Goal: Task Accomplishment & Management: Complete application form

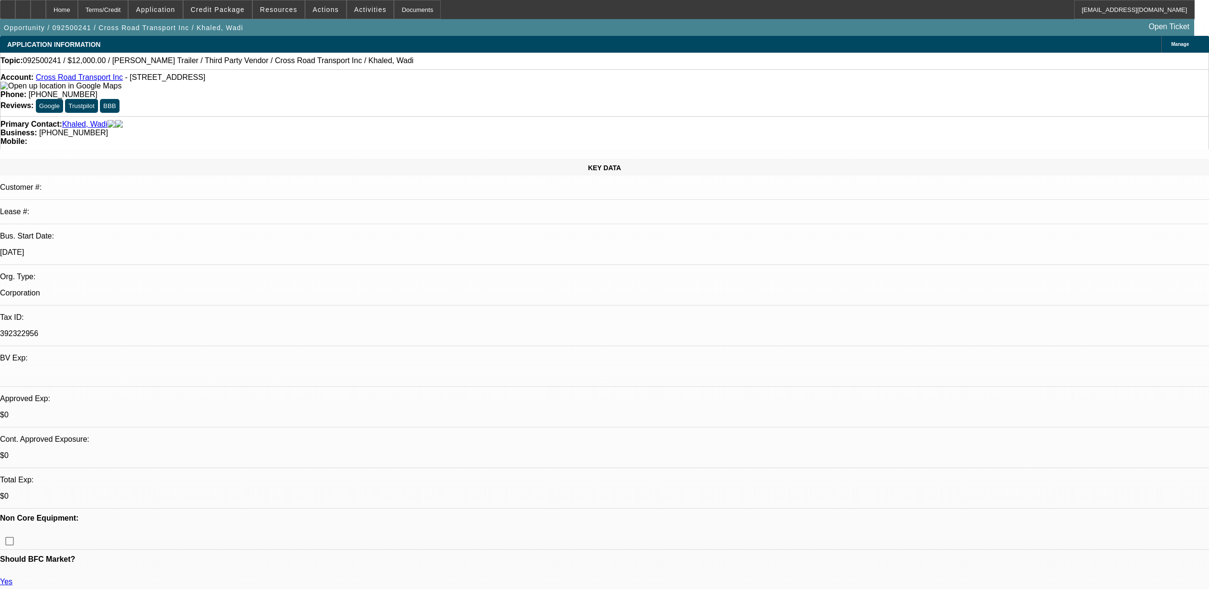
select select "0"
select select "2"
select select "0"
select select "5"
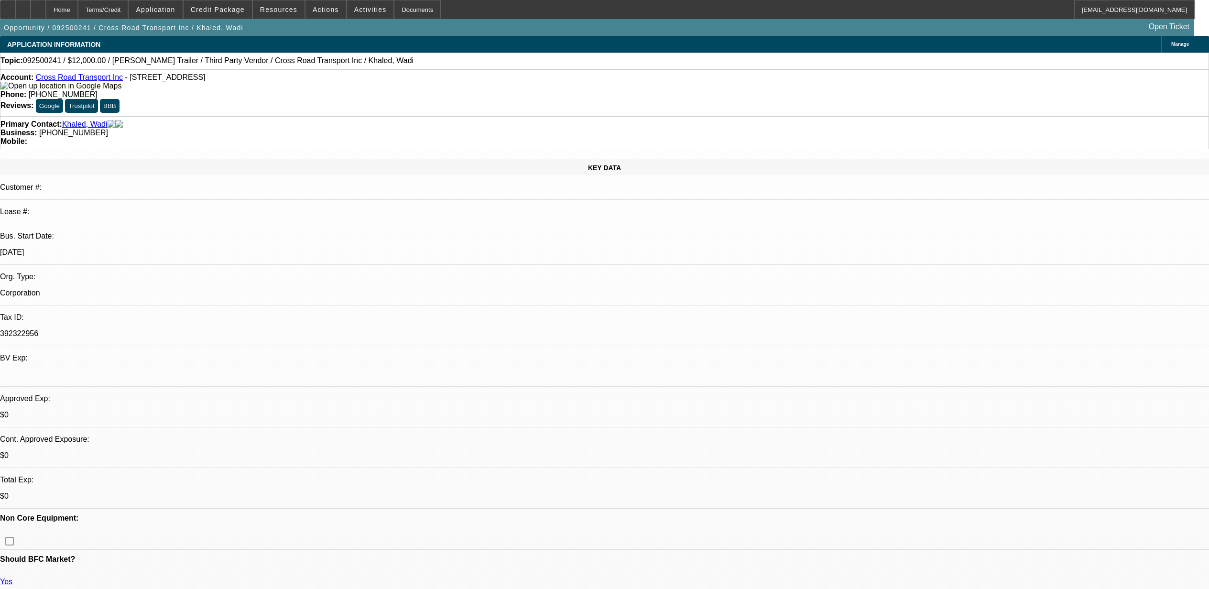
select select "0"
select select "2"
select select "0"
select select "5"
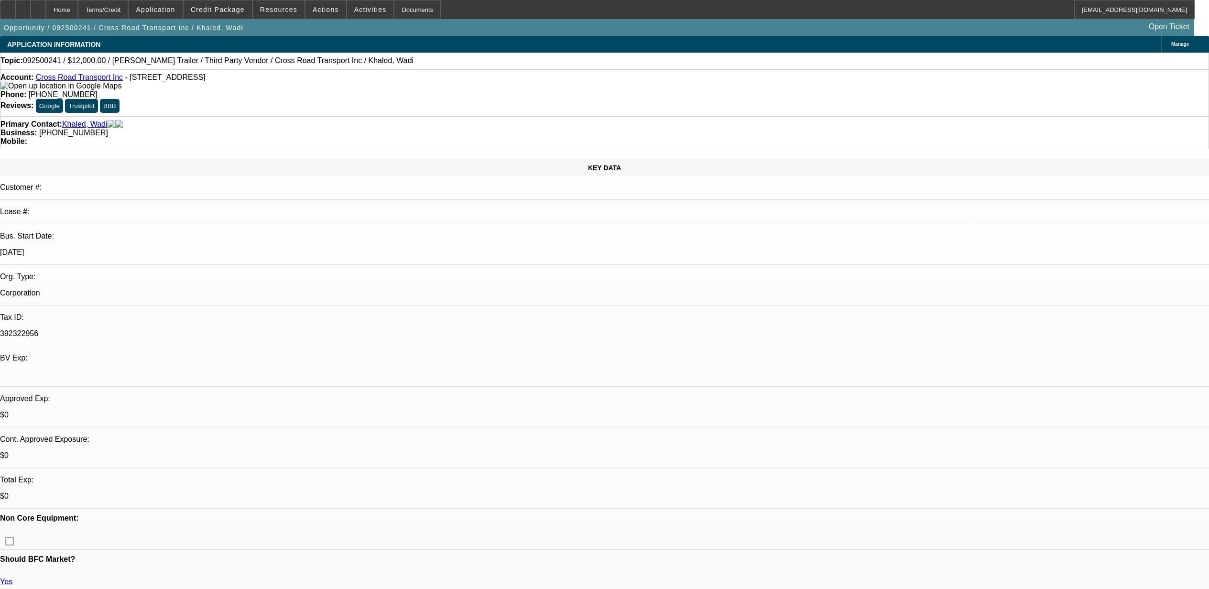
select select "0"
select select "0.1"
select select "4"
select select "0"
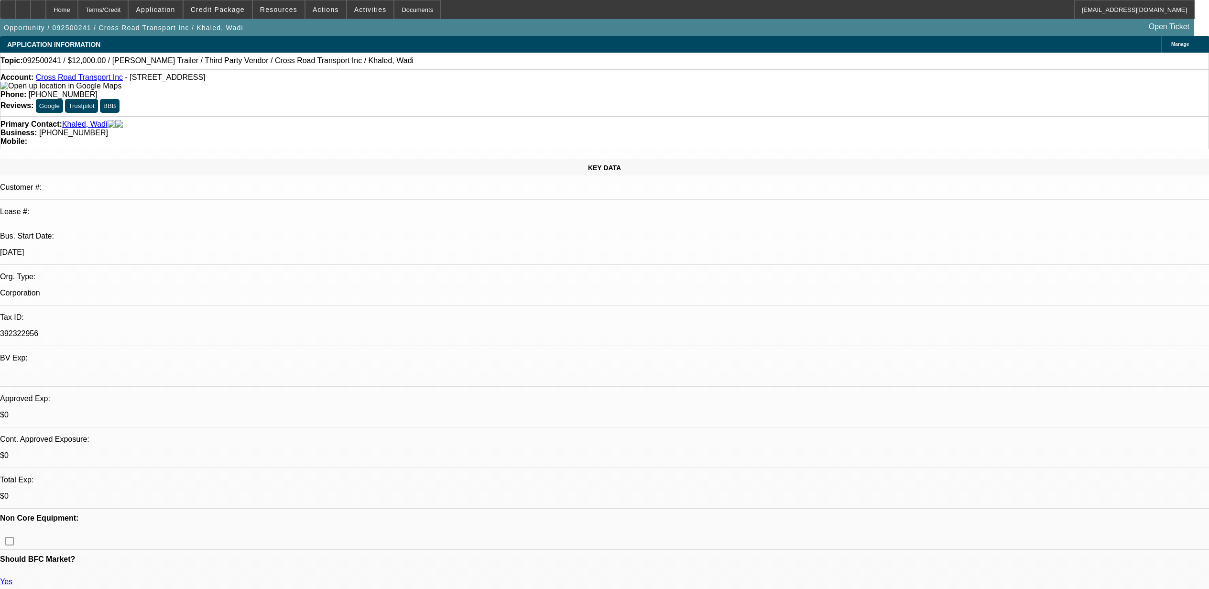
select select "2"
select select "0"
select select "5"
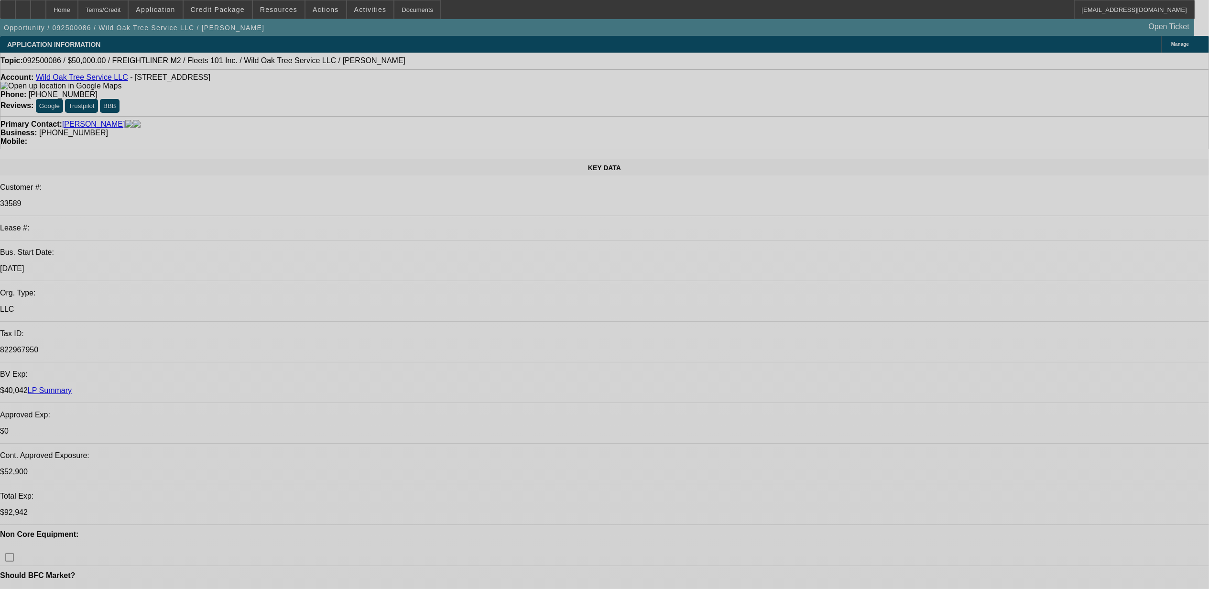
select select "0"
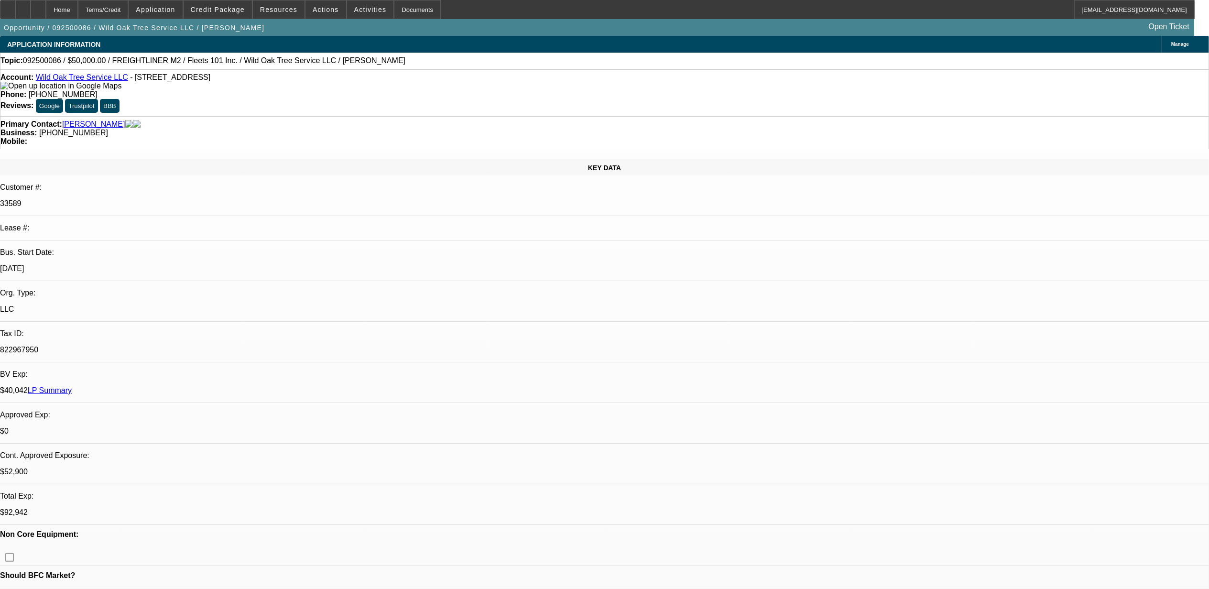
select select "2"
select select "0"
select select "2"
select select "0"
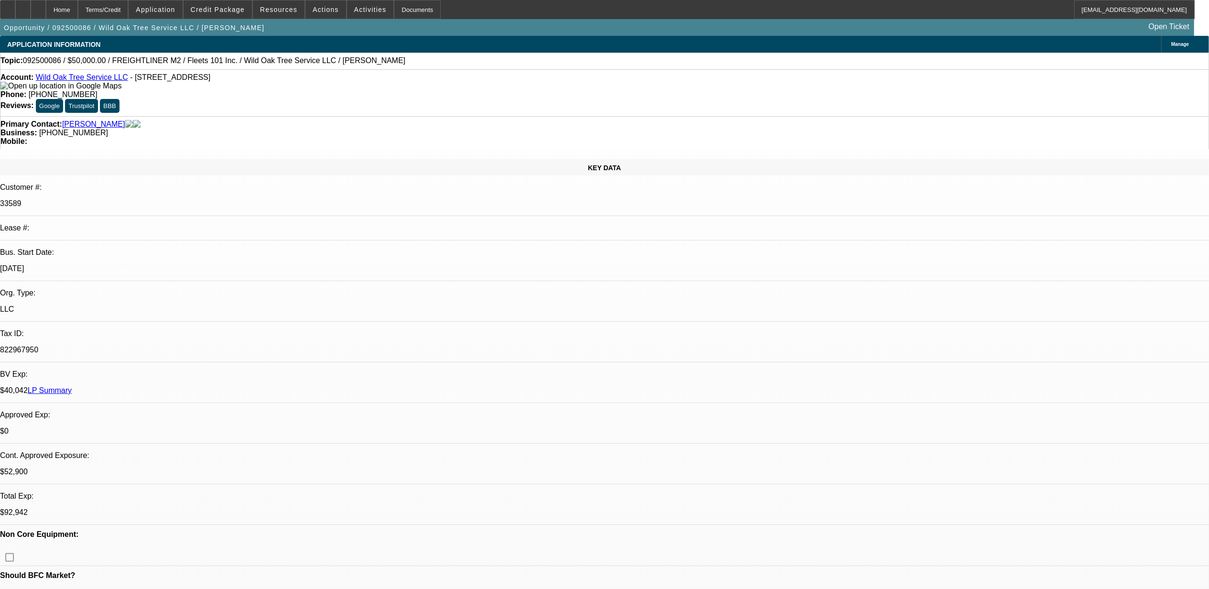
select select "0"
select select "2"
select select "0"
select select "2"
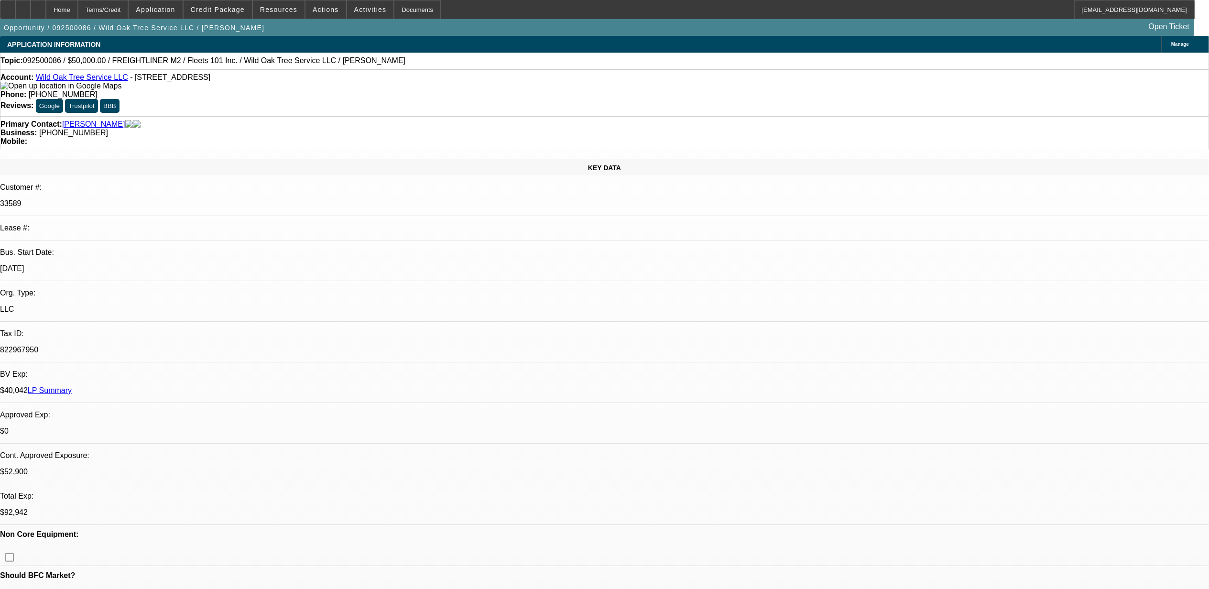
select select "0.1"
select select "1"
select select "2"
select select "6"
select select "1"
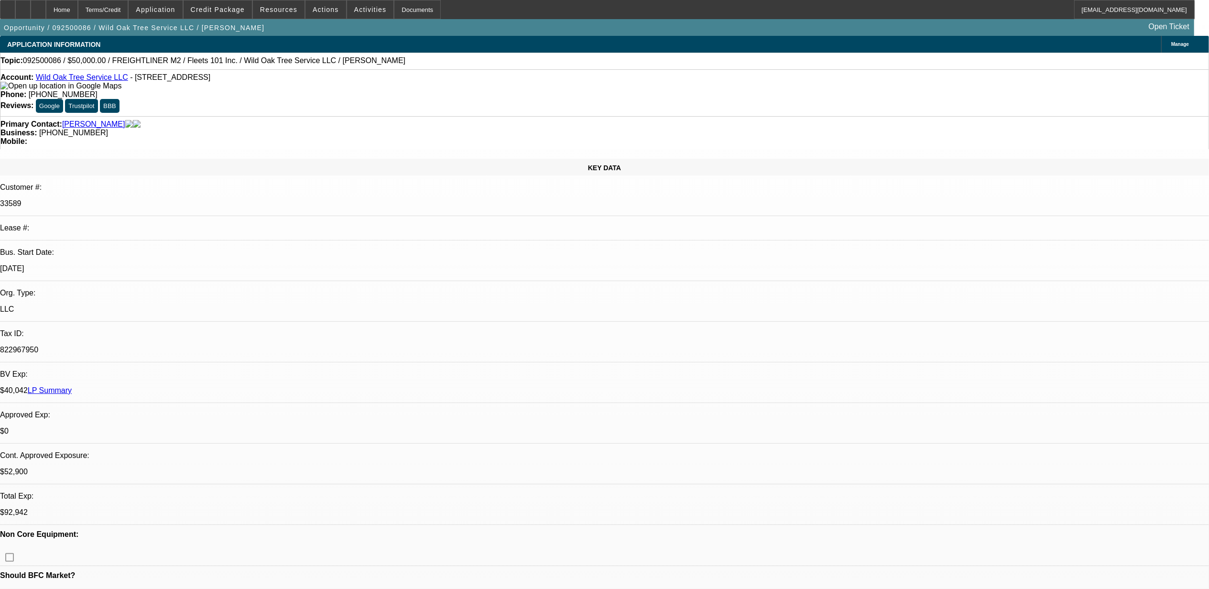
select select "2"
select select "6"
select select "1"
select select "2"
select select "6"
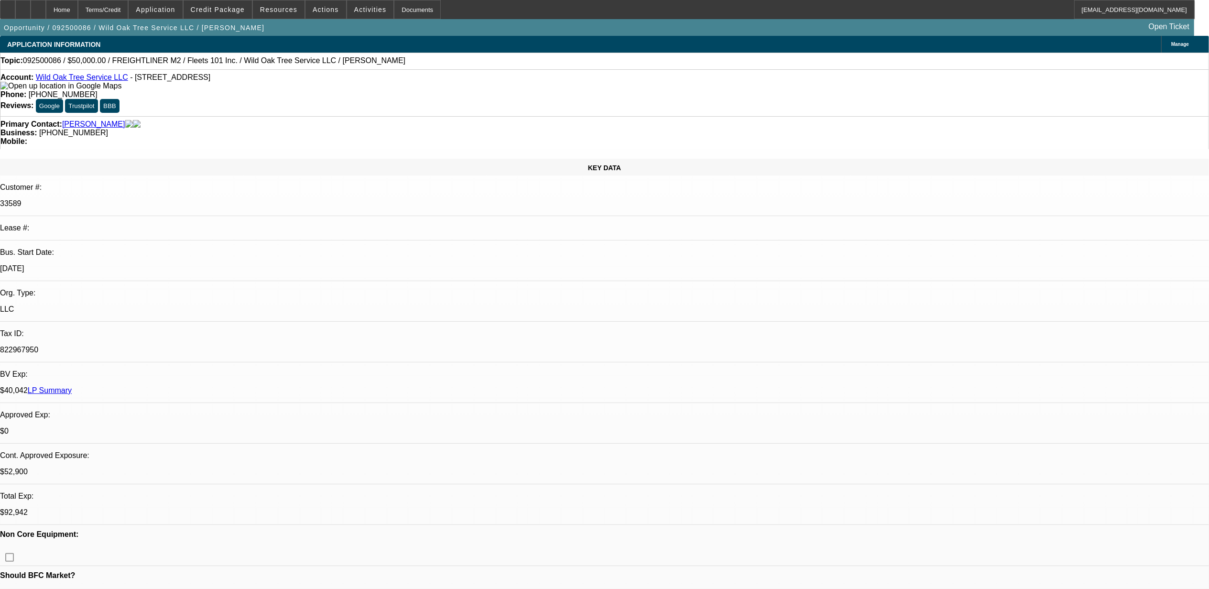
select select "1"
select select "2"
select select "4"
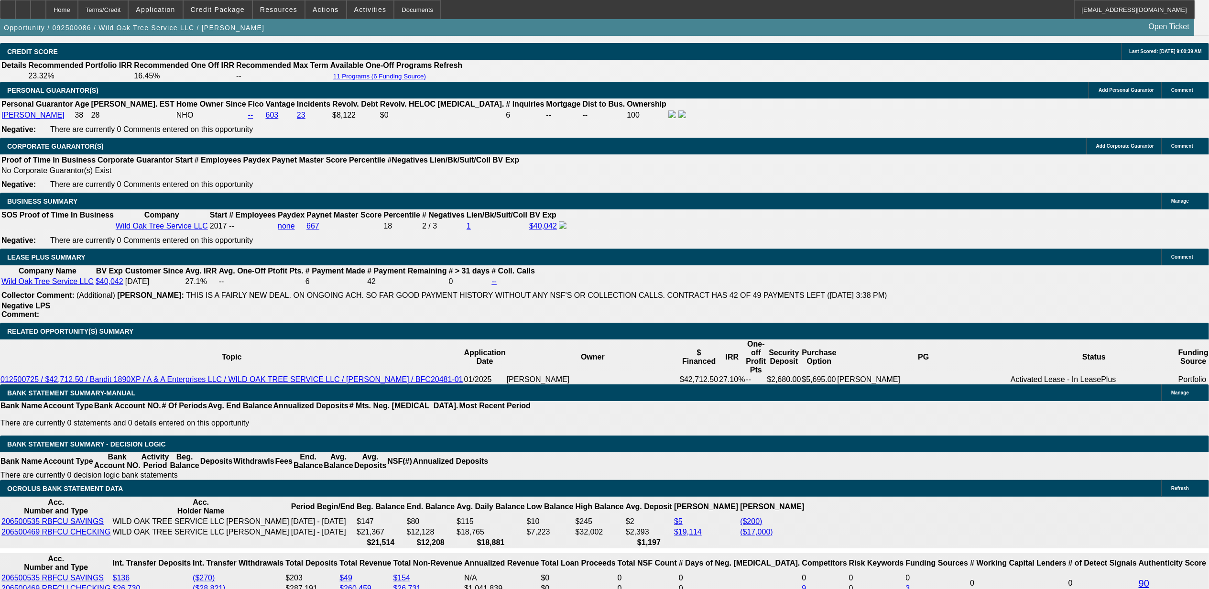
scroll to position [0, 113]
drag, startPoint x: 410, startPoint y: 317, endPoint x: 503, endPoint y: 314, distance: 93.3
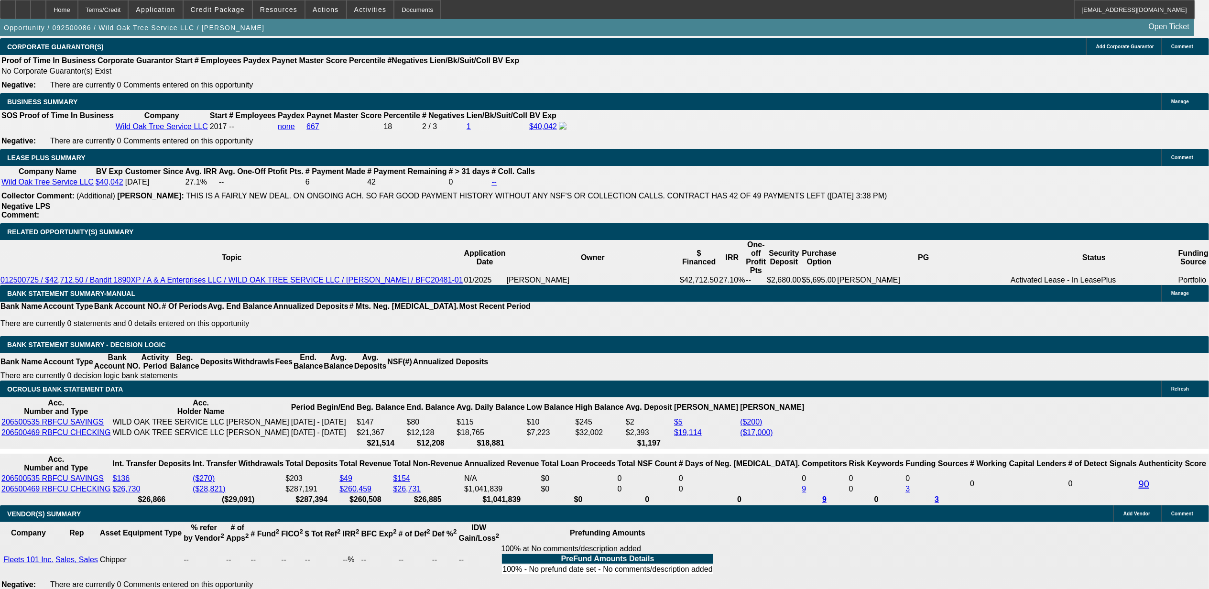
scroll to position [1529, 0]
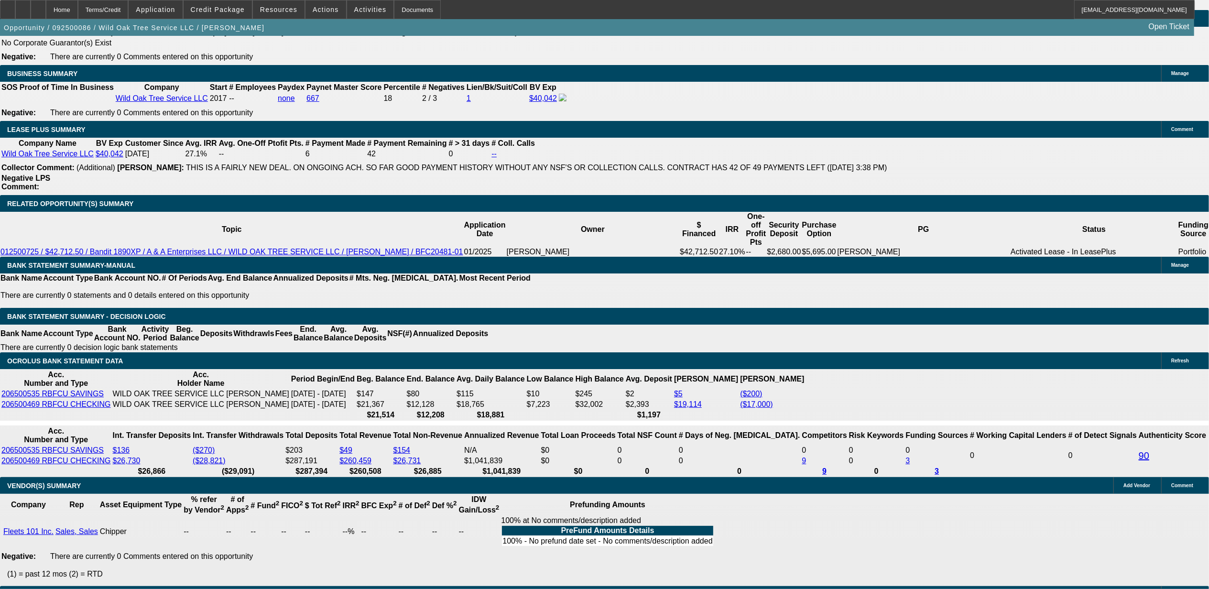
drag, startPoint x: 545, startPoint y: 354, endPoint x: 467, endPoint y: 348, distance: 78.6
drag, startPoint x: 402, startPoint y: 331, endPoint x: 229, endPoint y: 331, distance: 173.0
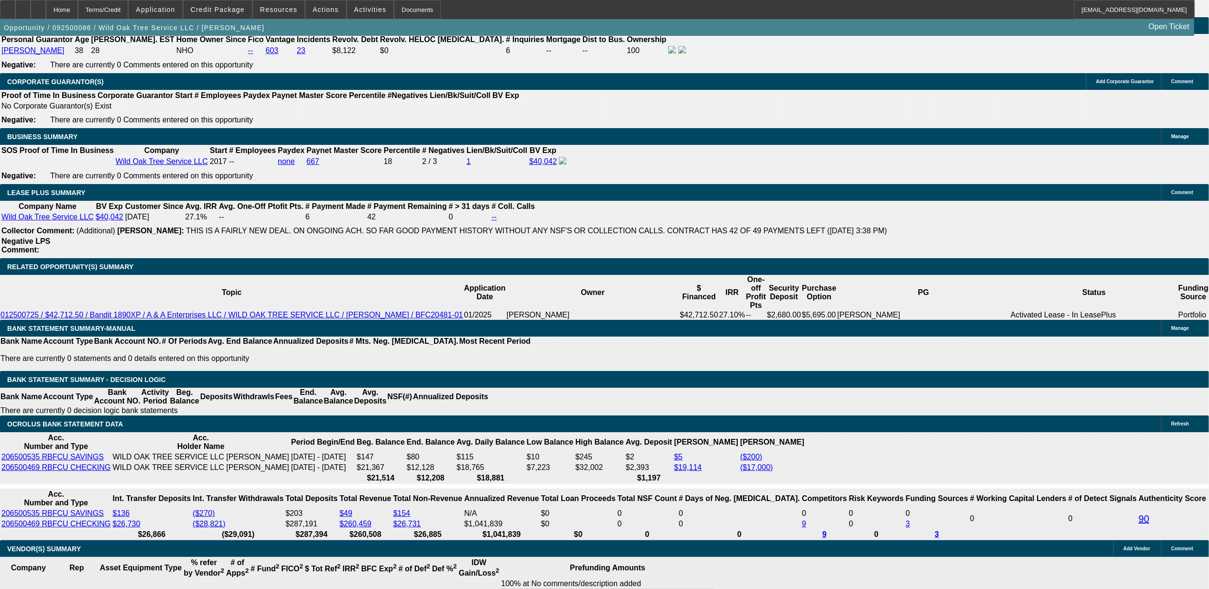
scroll to position [1465, 0]
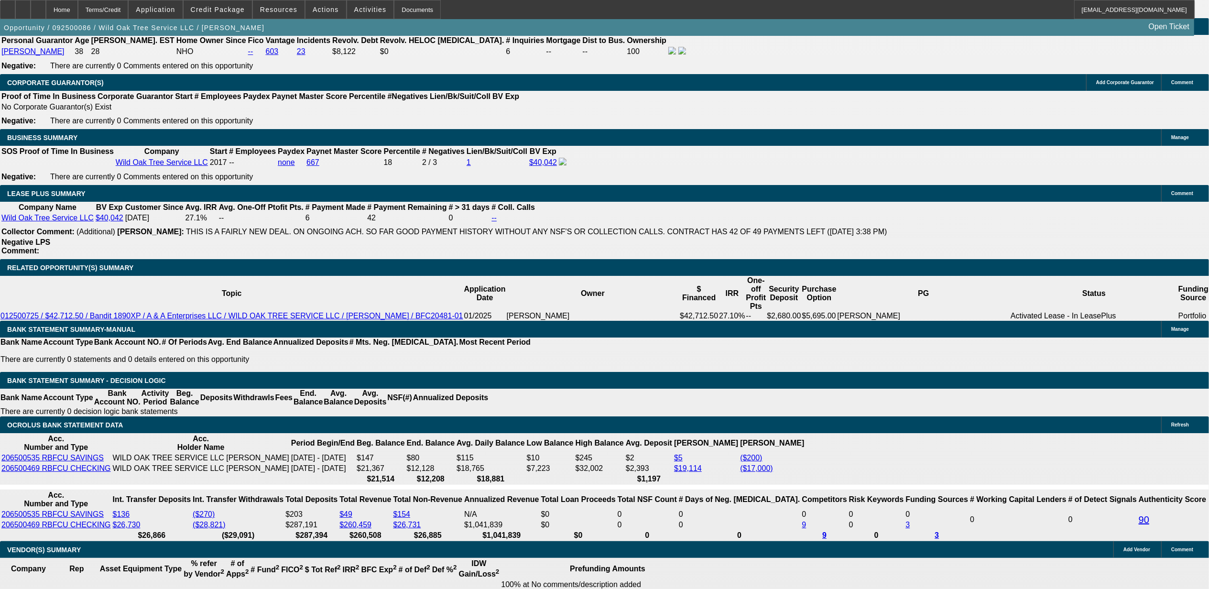
select select "0.1"
select select "2"
select select "0.1"
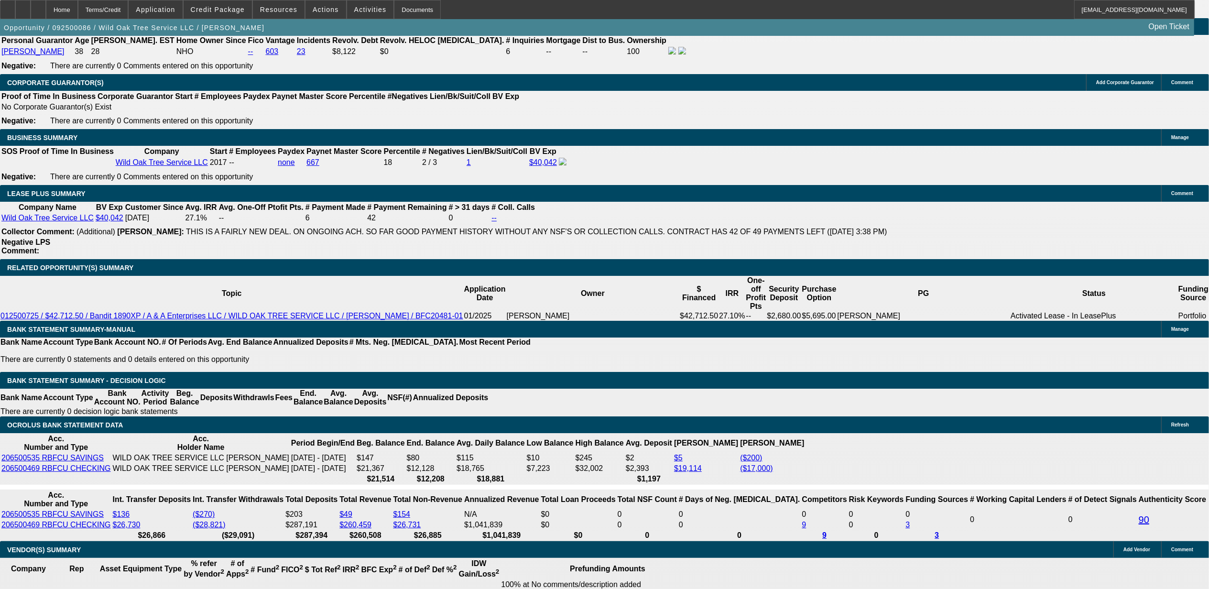
select select "4"
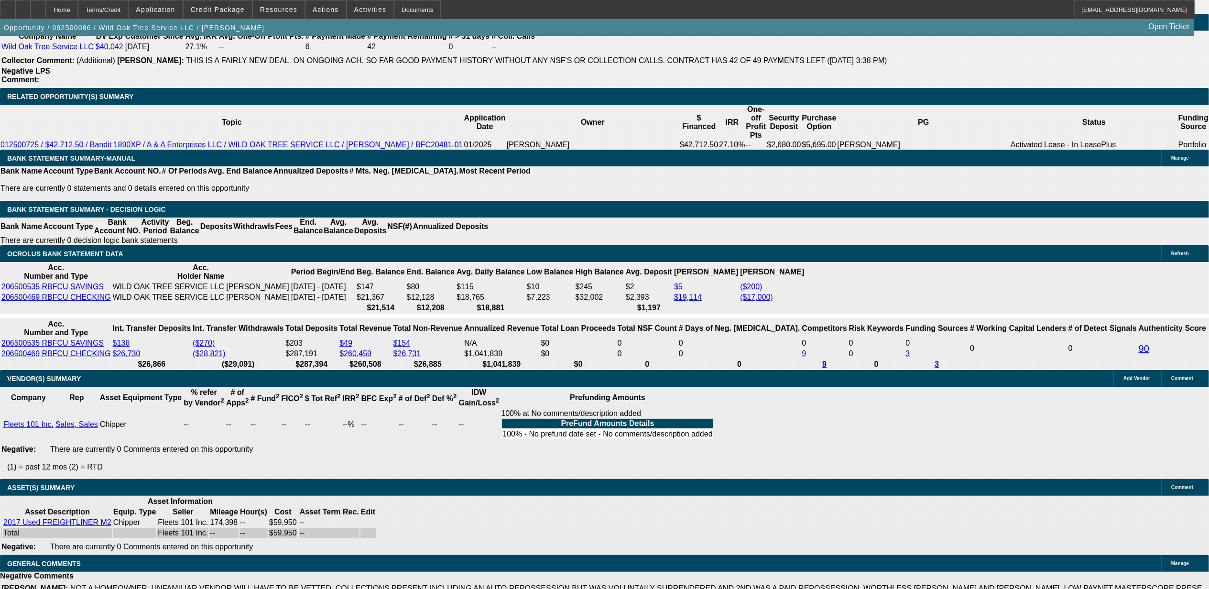
select select "0"
select select "2"
select select "0"
select select "6"
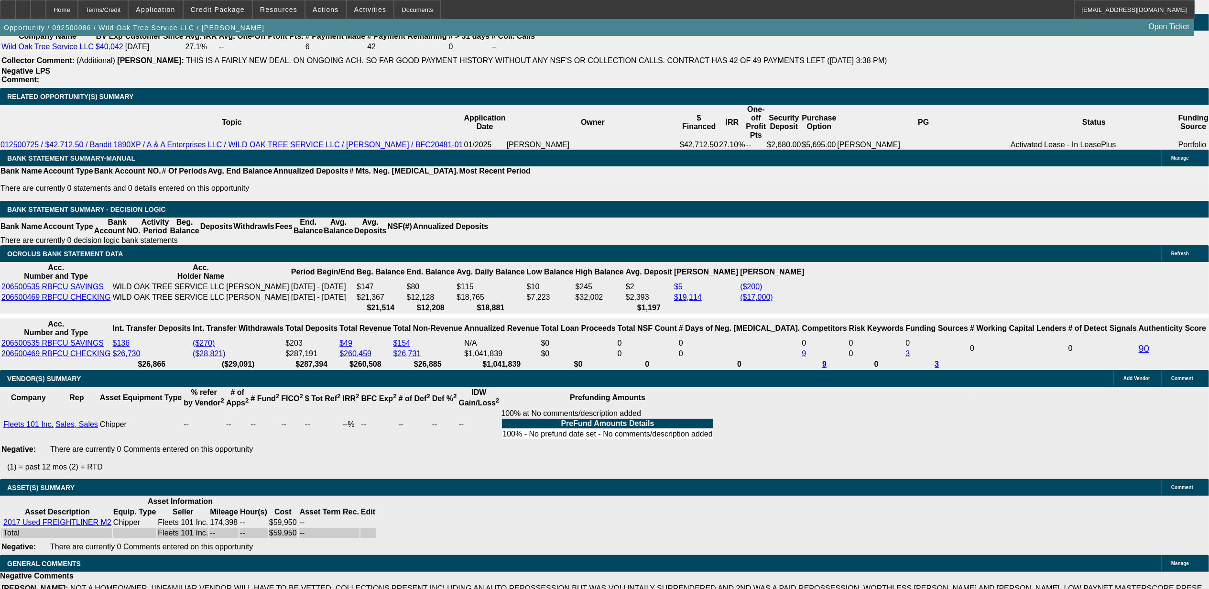
select select "0"
select select "2"
select select "0"
select select "6"
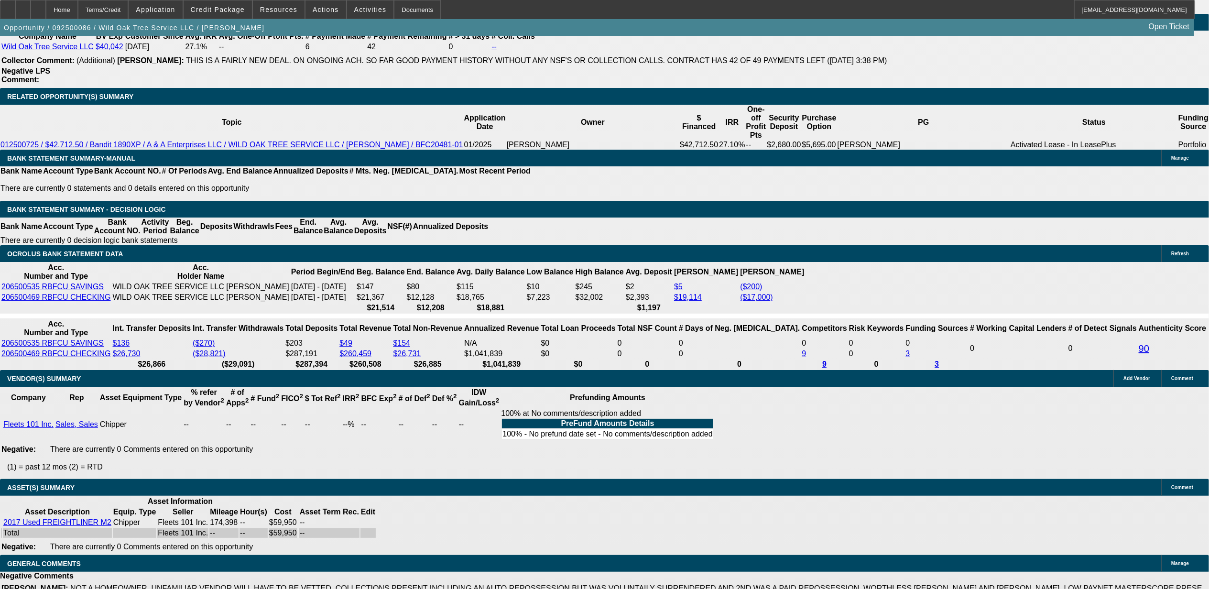
select select "0"
select select "2"
select select "0"
select select "6"
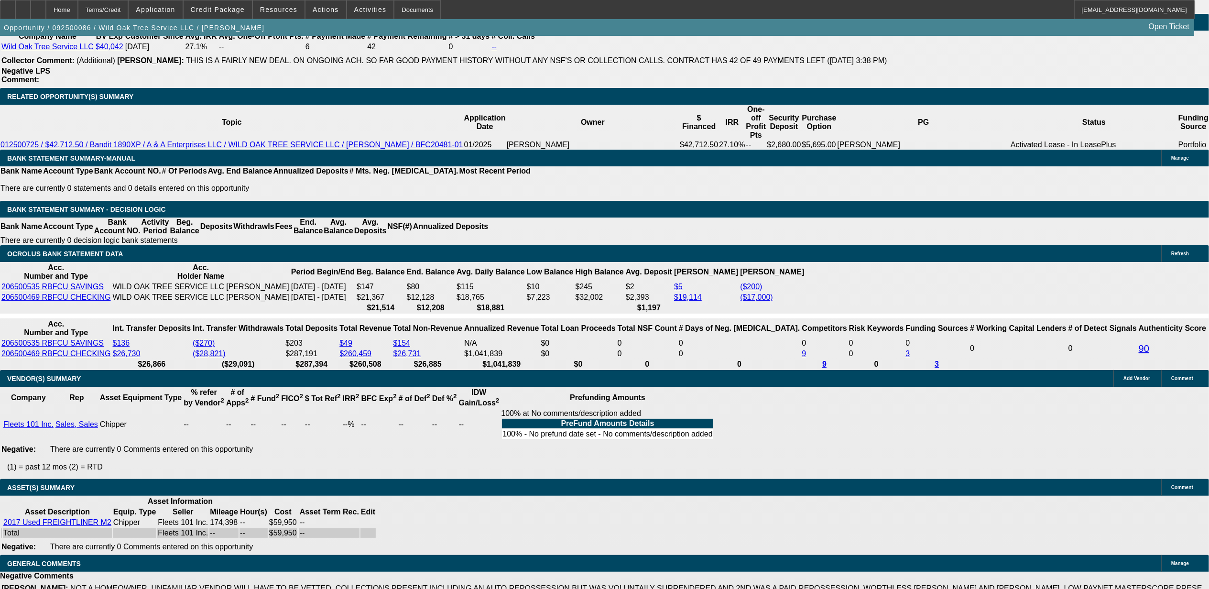
select select "0"
select select "2"
select select "0.1"
select select "4"
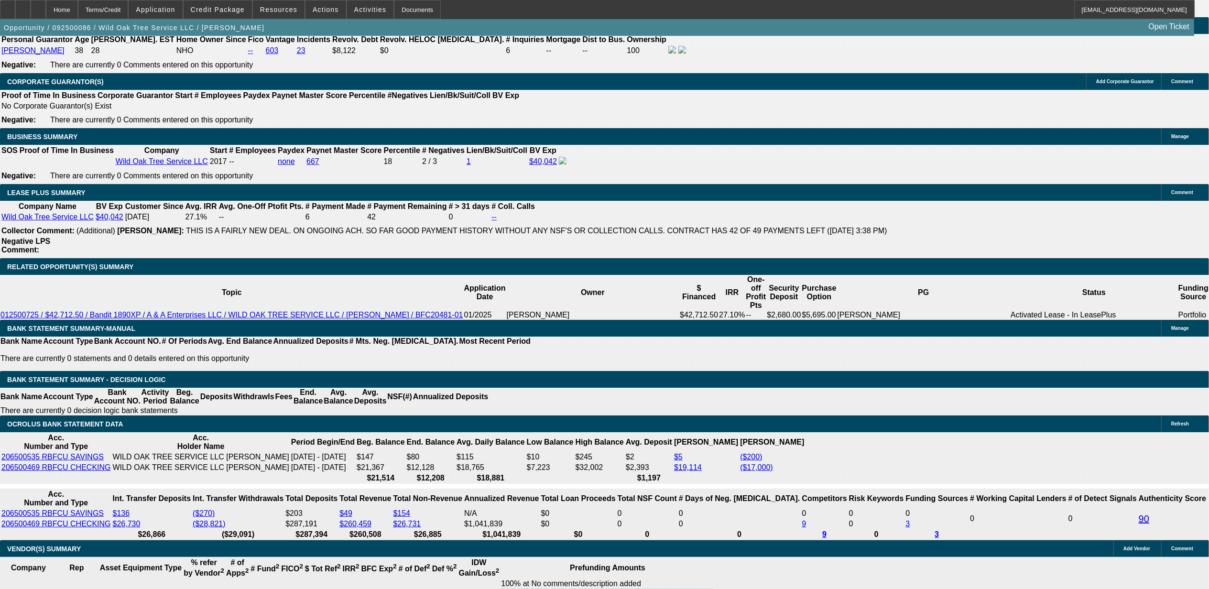
scroll to position [1467, 0]
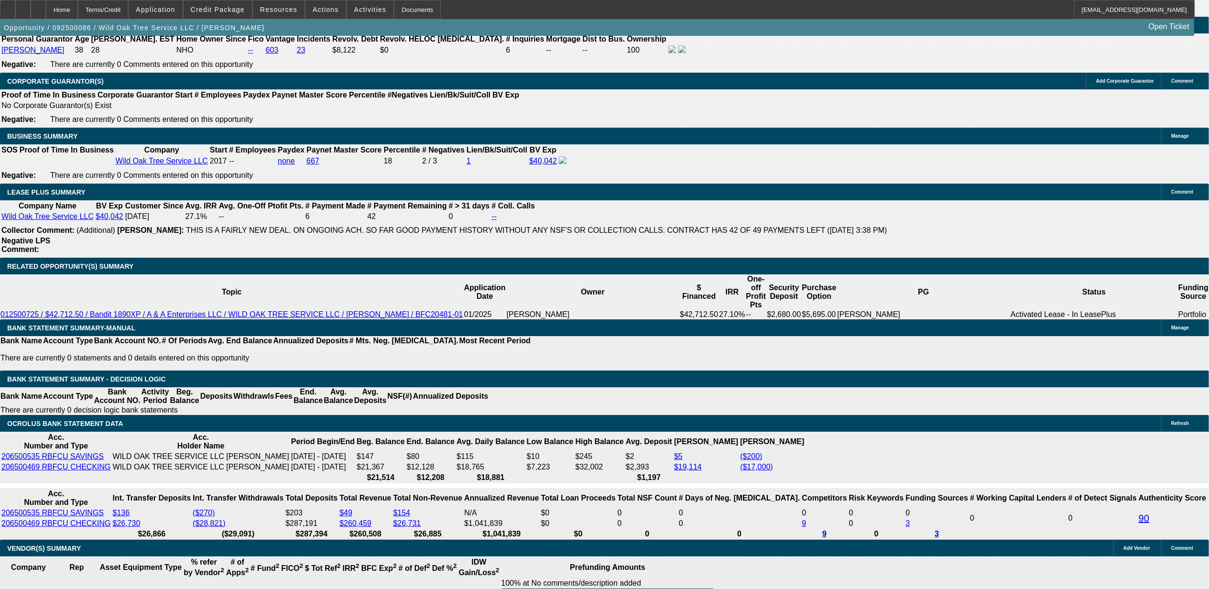
select select "0.1"
select select "2"
select select "0.1"
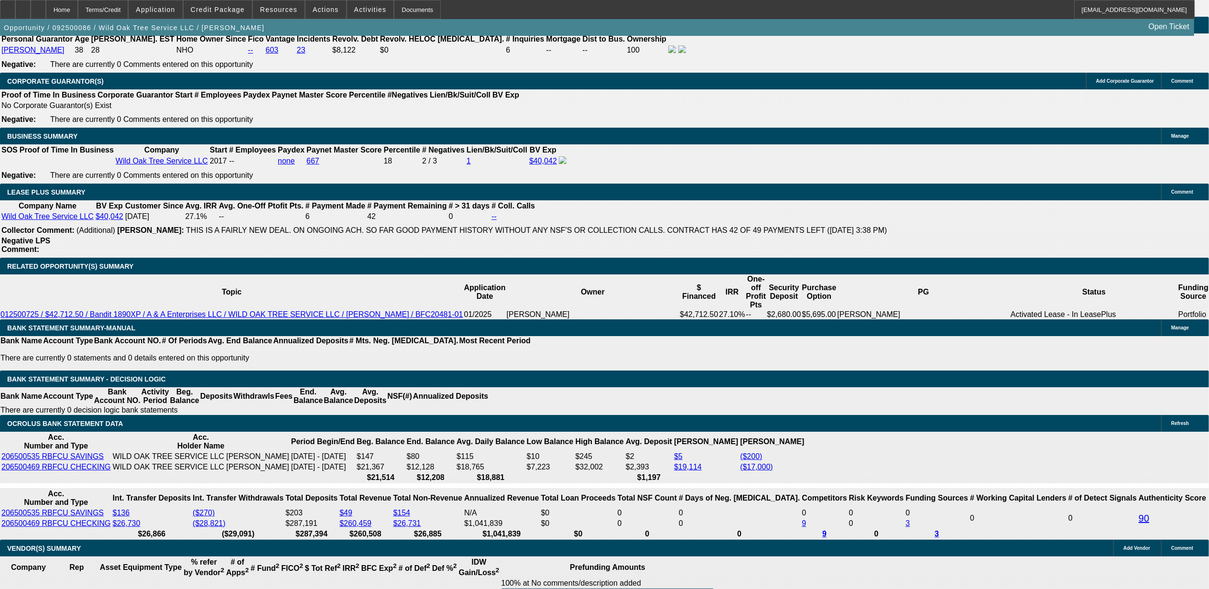
select select "4"
select select "0"
select select "2"
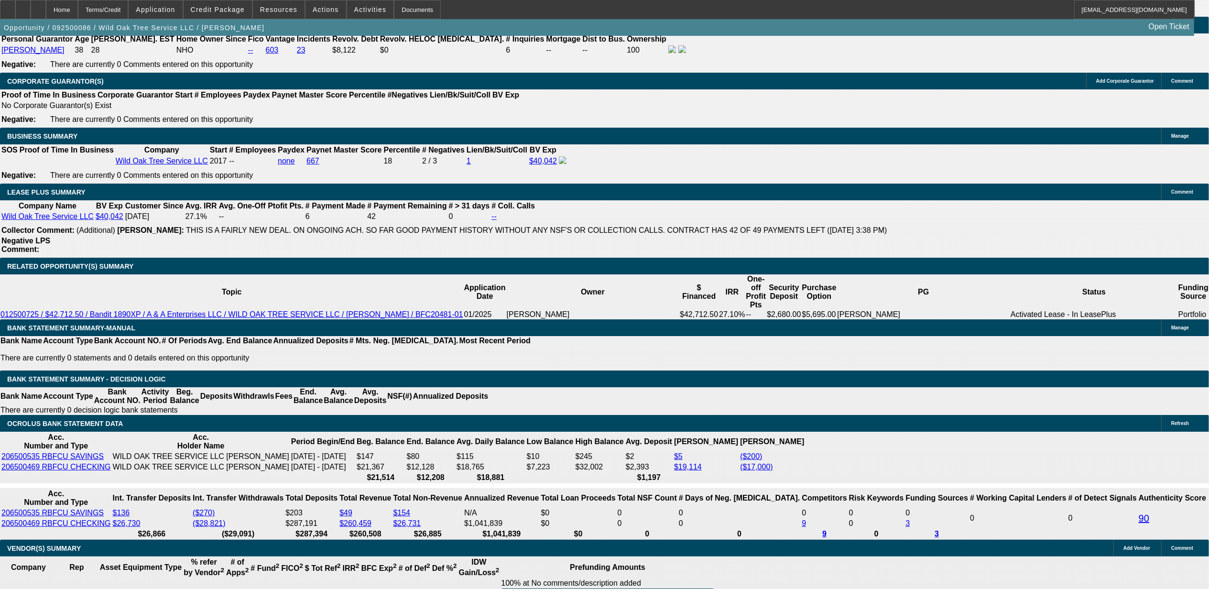
select select "0"
select select "6"
select select "0"
select select "2"
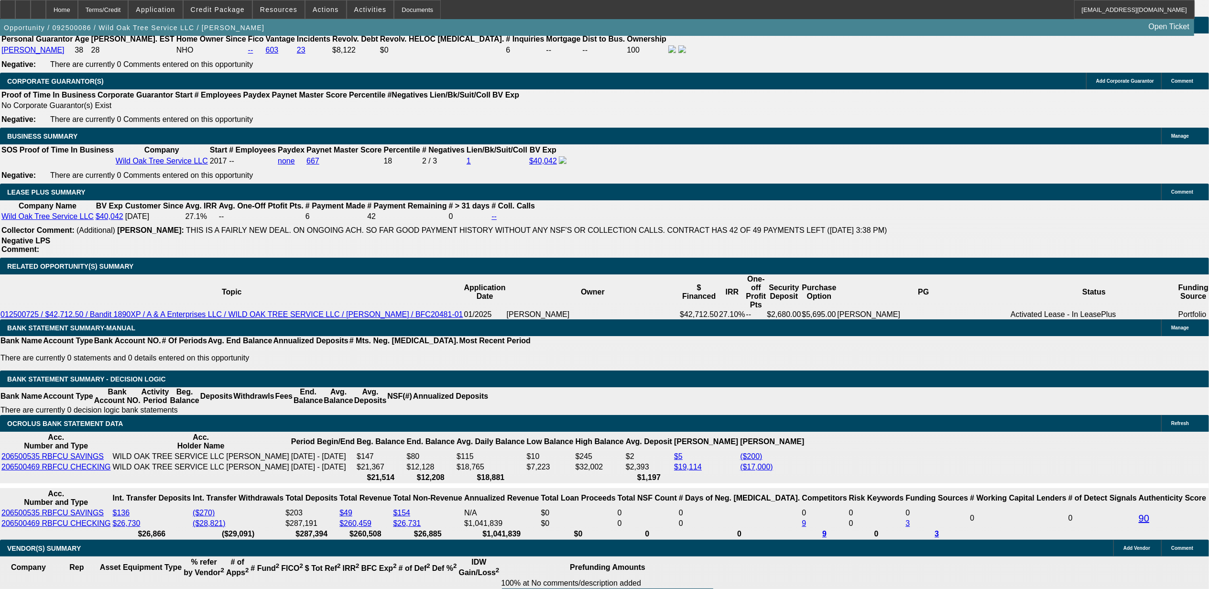
select select "0"
select select "6"
select select "0"
select select "2"
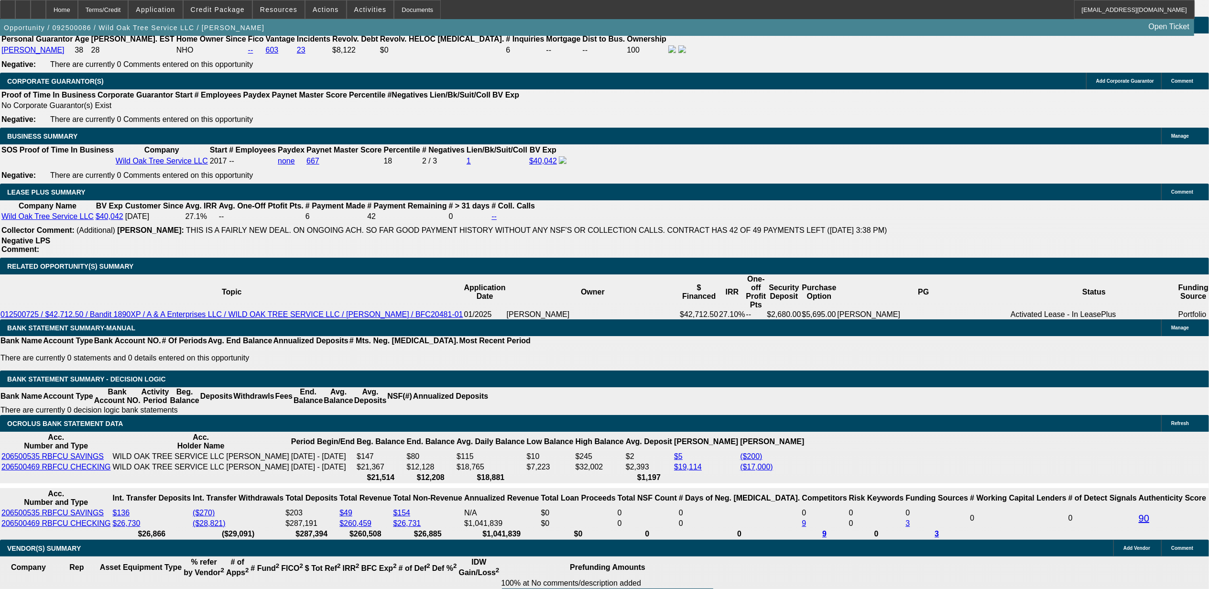
select select "0"
select select "6"
select select "0"
select select "2"
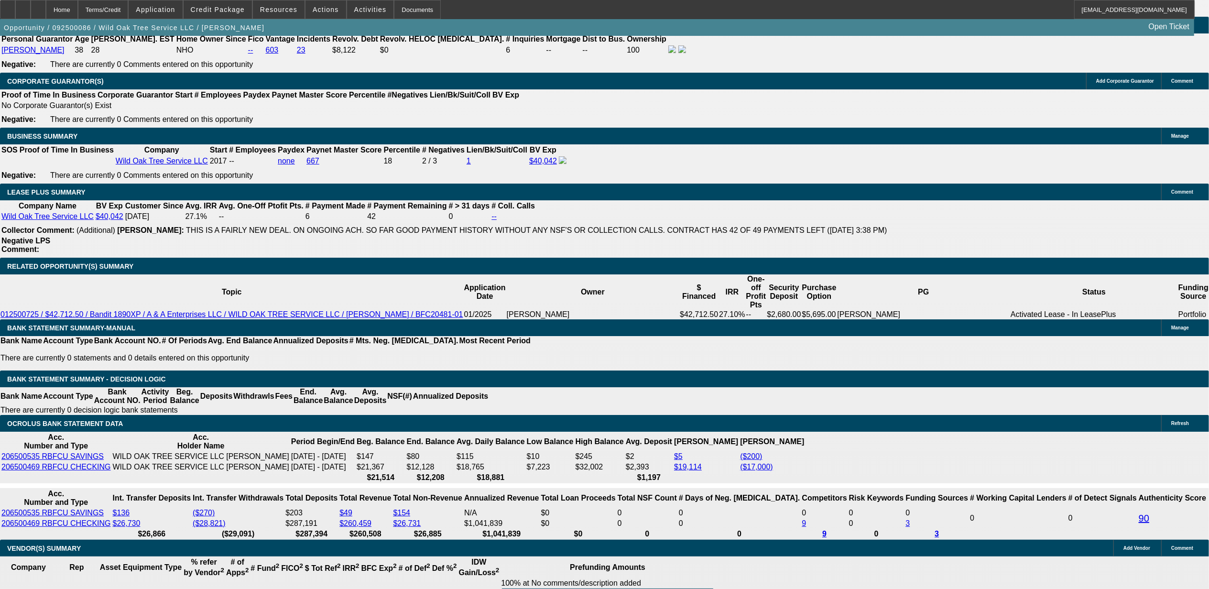
select select "0.1"
select select "4"
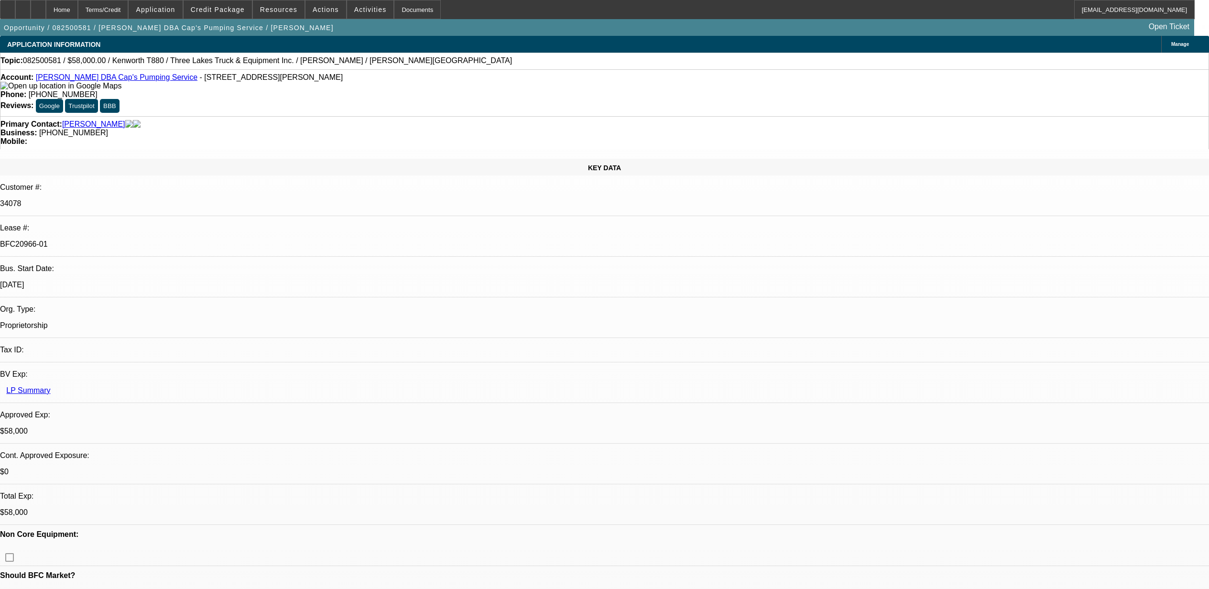
select select "0"
select select "9"
select select "0"
select select "6"
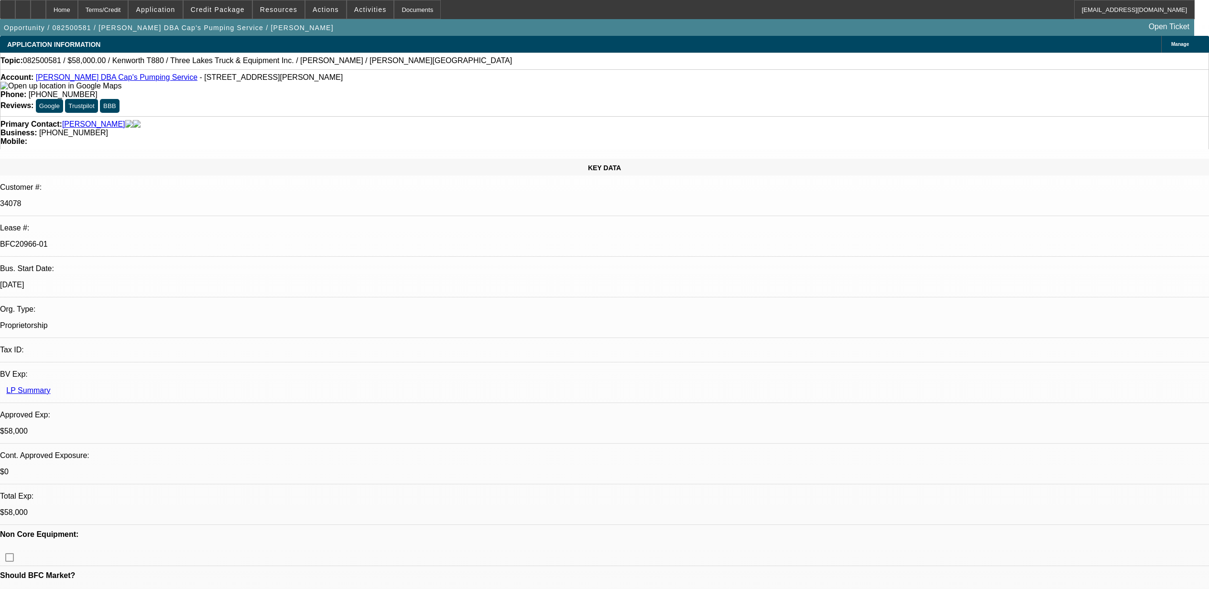
select select "0"
select select "9"
select select "0"
select select "6"
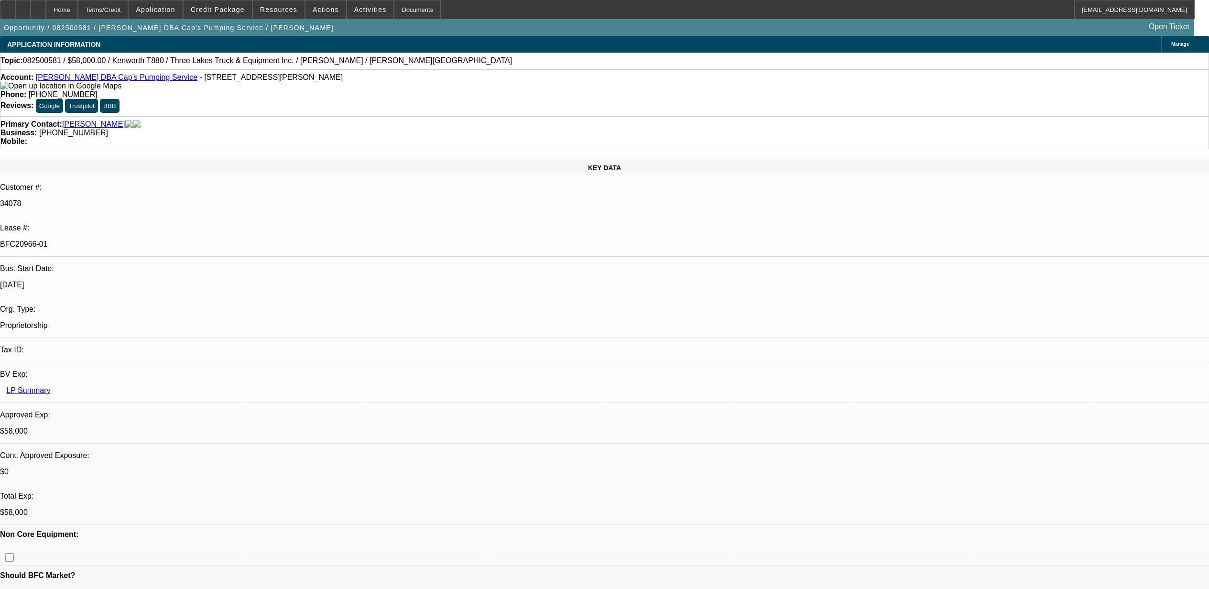
select select "0"
select select "9"
select select "0.1"
select select "4"
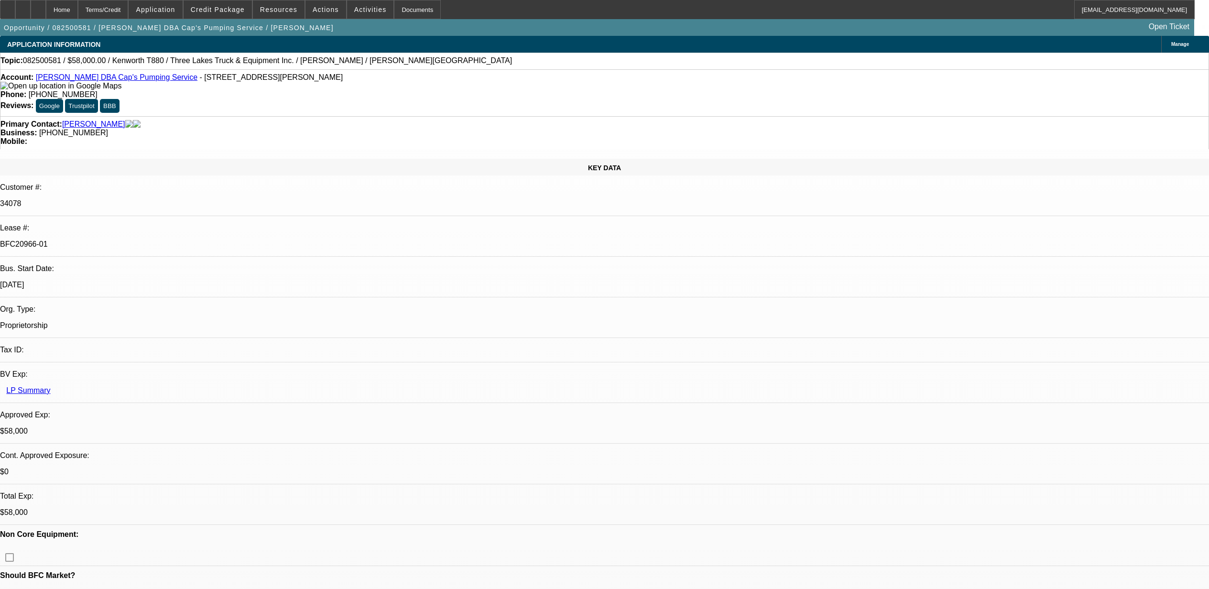
select select "0"
select select "0.1"
select select "4"
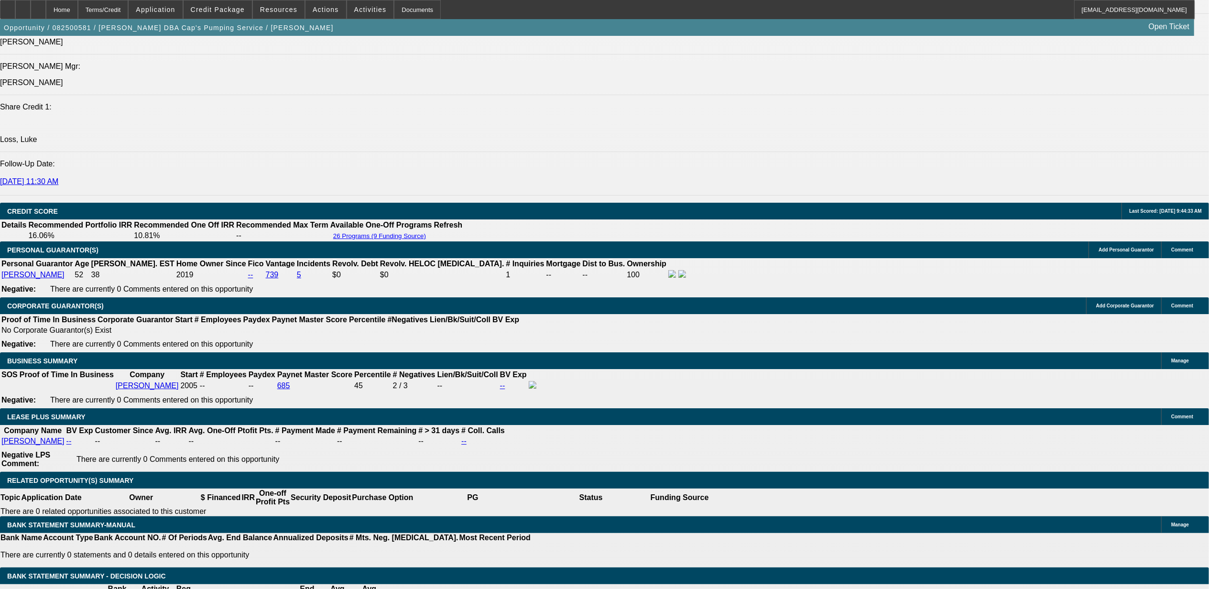
scroll to position [1288, 0]
